Goal: Task Accomplishment & Management: Complete application form

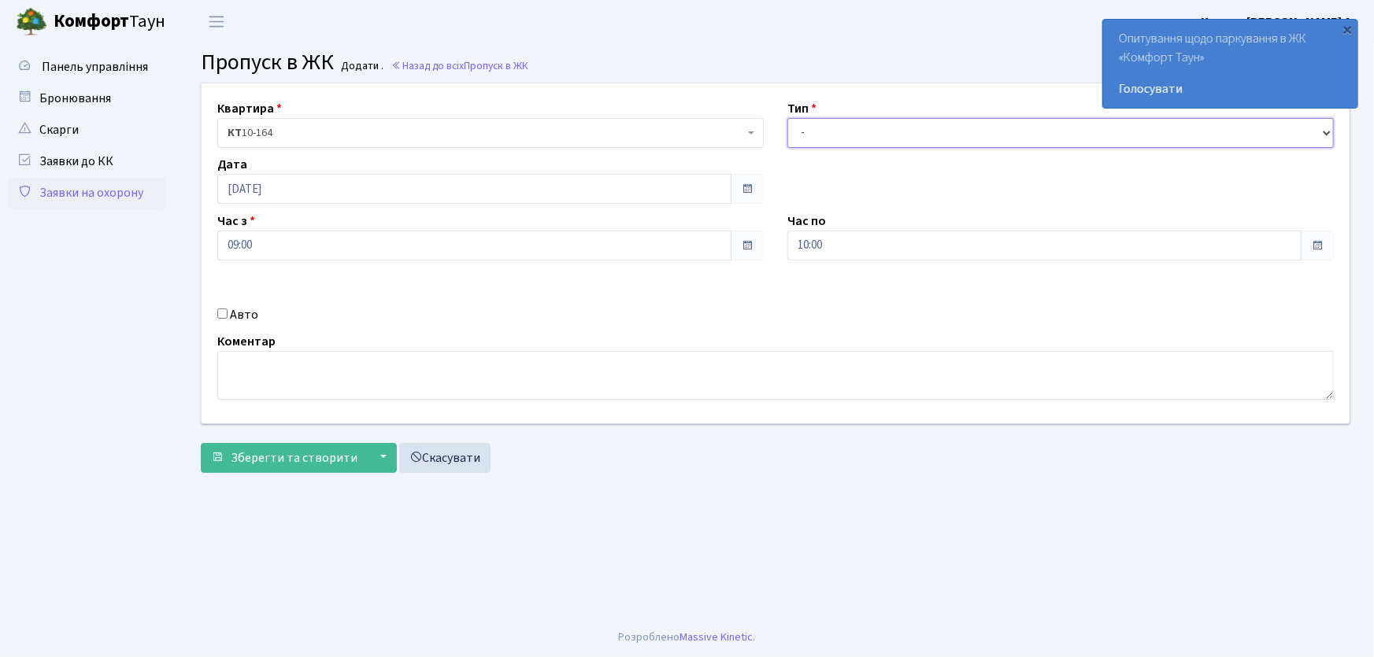
click at [819, 139] on select "- Доставка Таксі Гості Сервіс" at bounding box center [1060, 133] width 546 height 30
select select "1"
click at [787, 118] on select "- Доставка Таксі Гості Сервіс" at bounding box center [1060, 133] width 546 height 30
click at [761, 248] on div "Квартира <b>КТ</b>&nbsp;&nbsp;&nbsp;&nbsp;10-164 КТ 10-164 Тип - Доставка Таксі…" at bounding box center [775, 253] width 1171 height 340
type input "22:00"
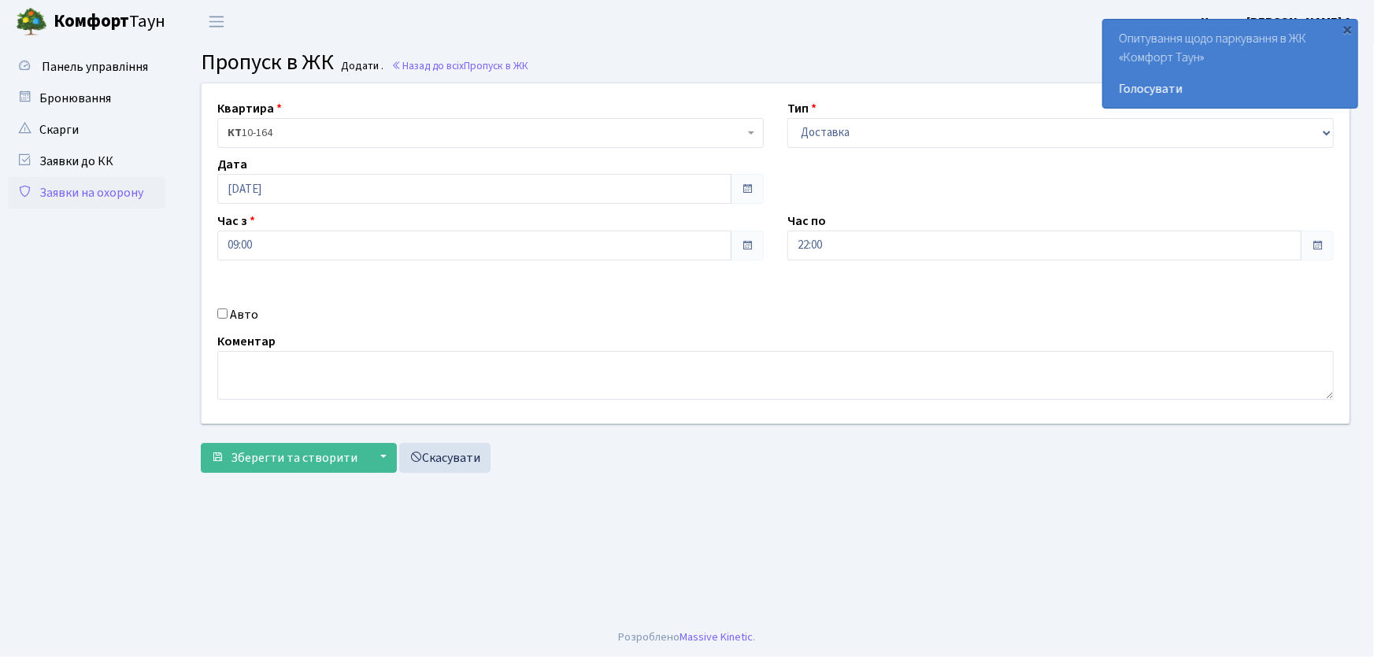
click at [224, 311] on input "Авто" at bounding box center [222, 314] width 10 height 10
checkbox input "true"
type input "АА9335ОР"
click at [201, 443] on button "Зберегти та створити" at bounding box center [284, 458] width 167 height 30
click at [118, 193] on link "Заявки на охорону" at bounding box center [86, 192] width 157 height 31
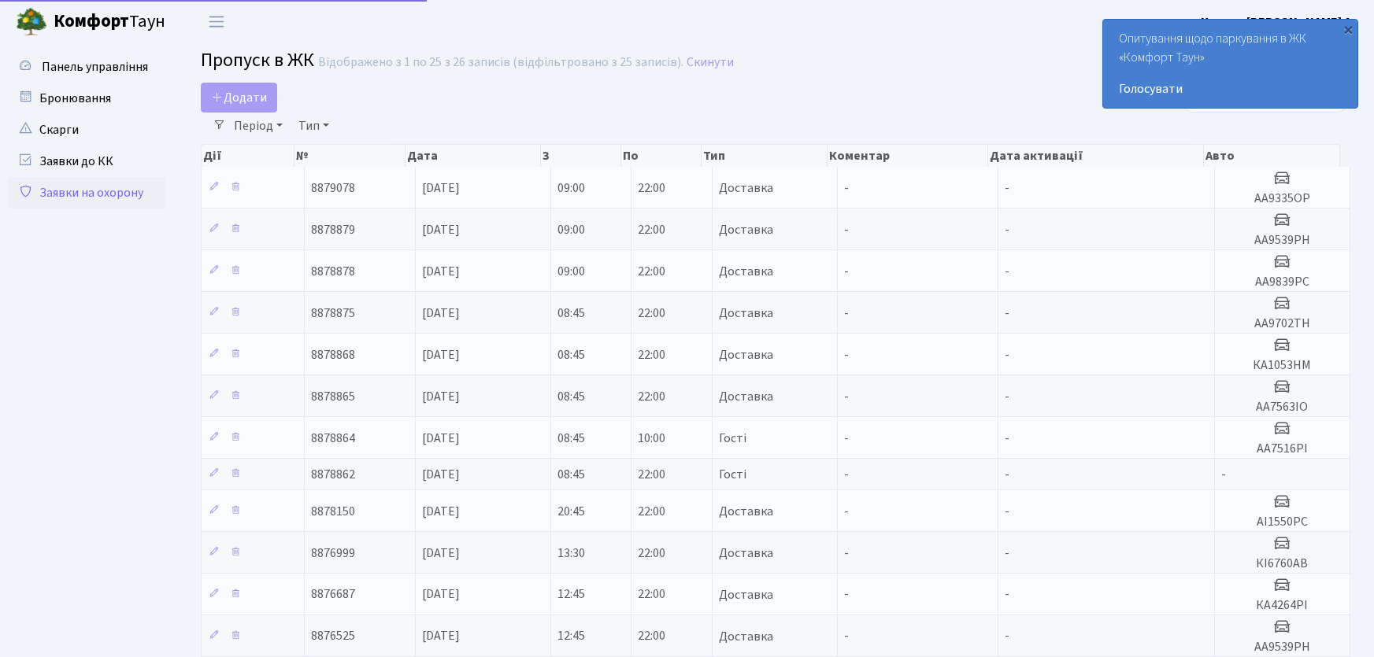
select select "25"
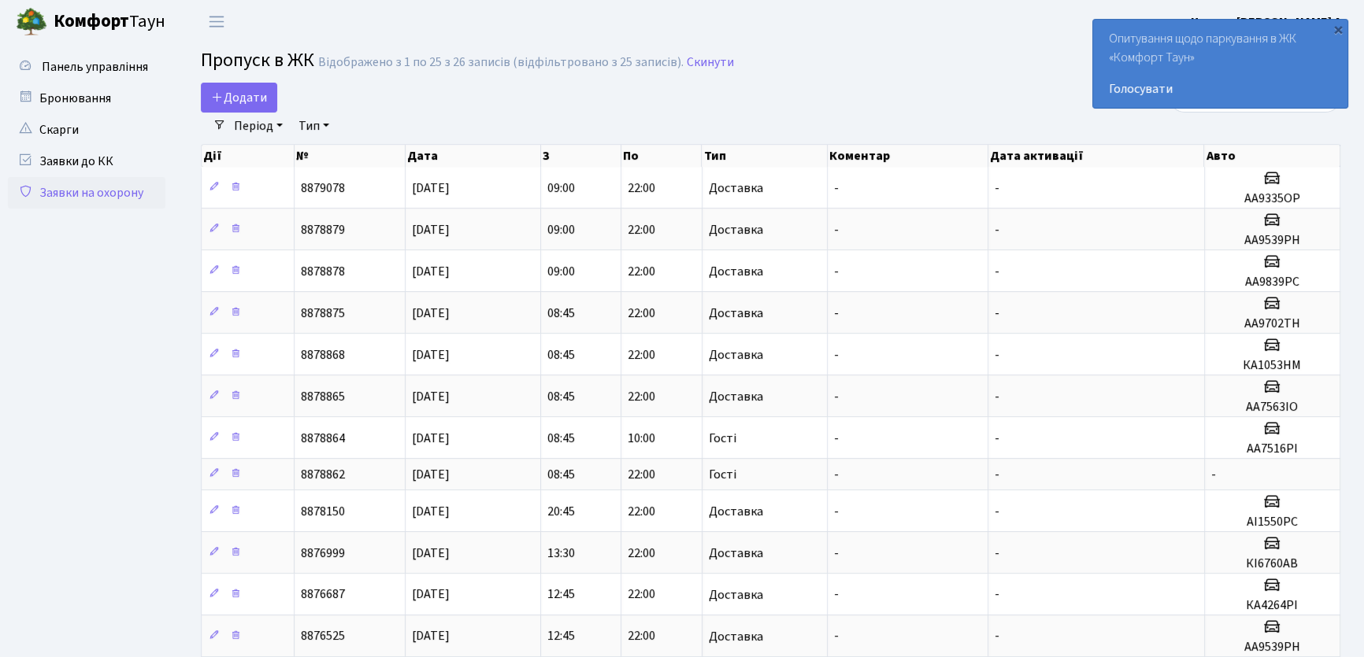
click at [83, 192] on link "Заявки на охорону" at bounding box center [86, 192] width 157 height 31
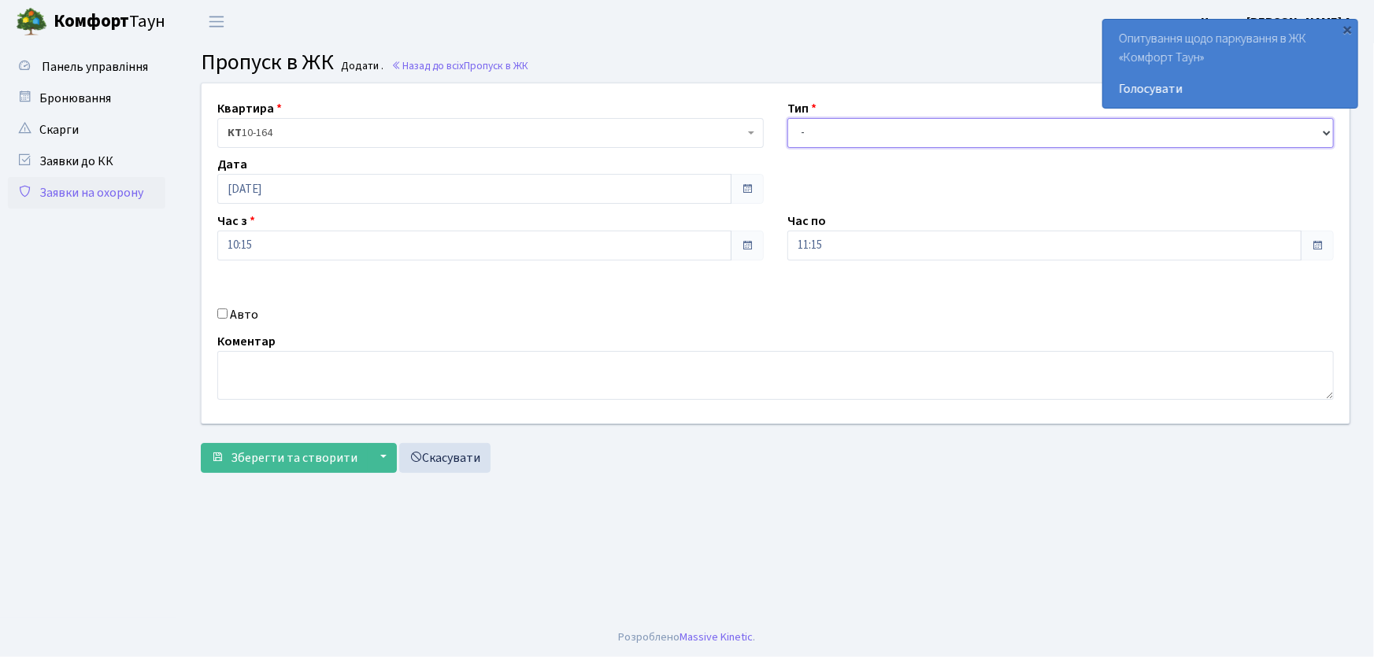
click at [835, 140] on select "- Доставка Таксі Гості Сервіс" at bounding box center [1060, 133] width 546 height 30
select select "1"
click at [787, 118] on select "- Доставка Таксі Гості Сервіс" at bounding box center [1060, 133] width 546 height 30
drag, startPoint x: 749, startPoint y: 255, endPoint x: 723, endPoint y: 253, distance: 26.0
click at [723, 254] on div "Квартира <b>КТ</b>&nbsp;&nbsp;&nbsp;&nbsp;10-164 КТ 10-164 Тип - Доставка Таксі…" at bounding box center [775, 253] width 1171 height 340
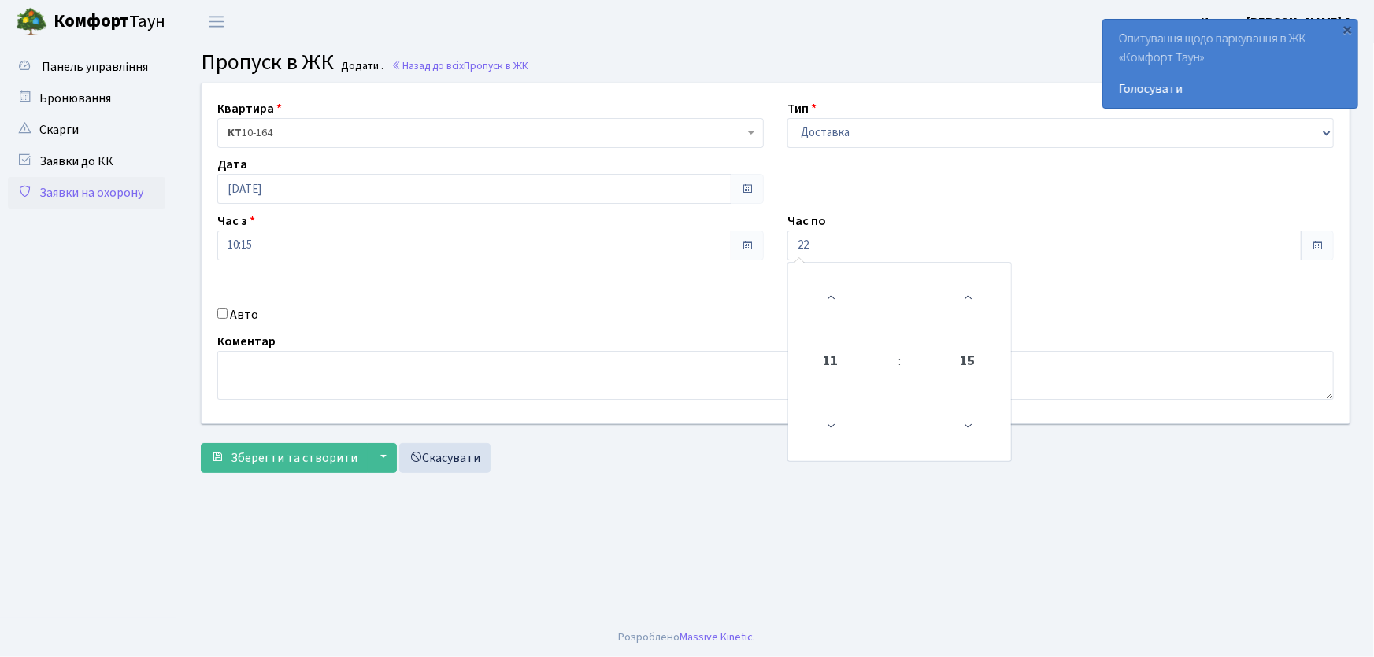
type input "22:00"
click at [220, 315] on input "Авто" at bounding box center [222, 314] width 10 height 10
checkbox input "true"
type input "КА5504РА"
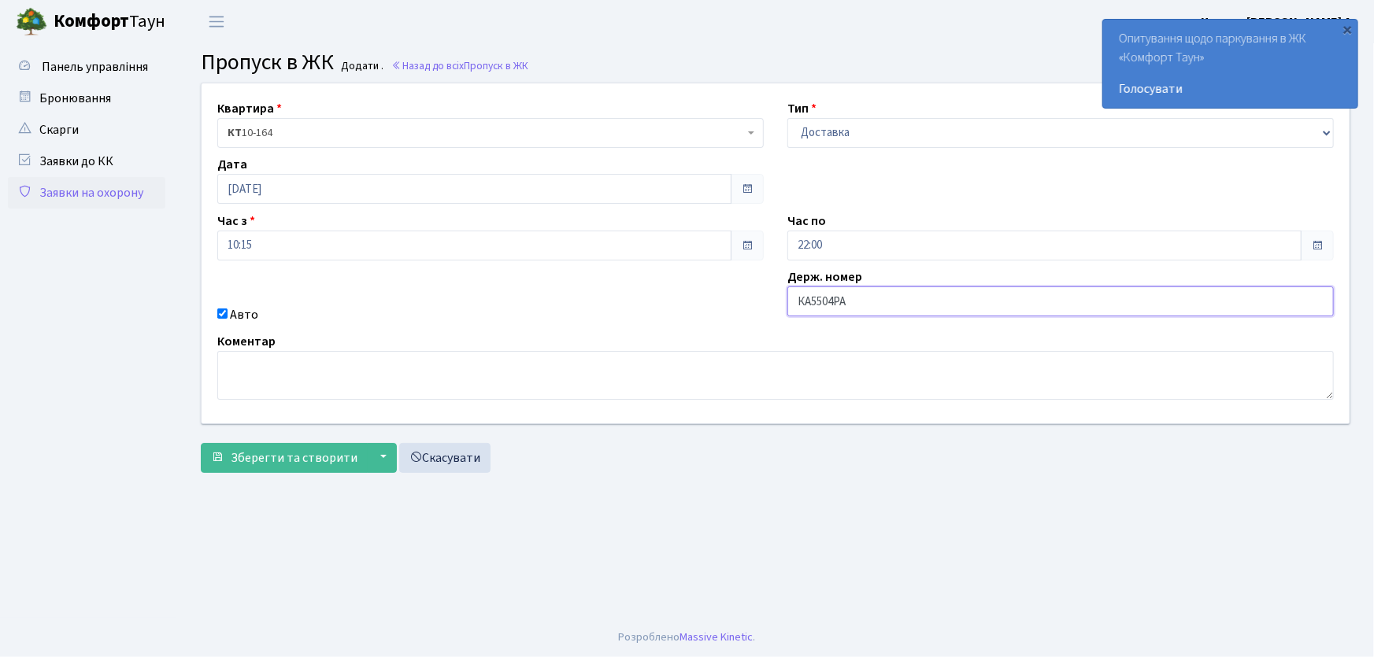
click at [201, 443] on button "Зберегти та створити" at bounding box center [284, 458] width 167 height 30
